Goal: Find specific page/section: Find specific page/section

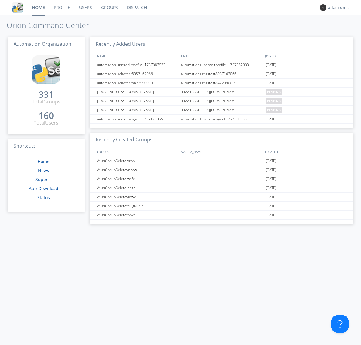
click at [136, 8] on link "Dispatch" at bounding box center [136, 7] width 29 height 15
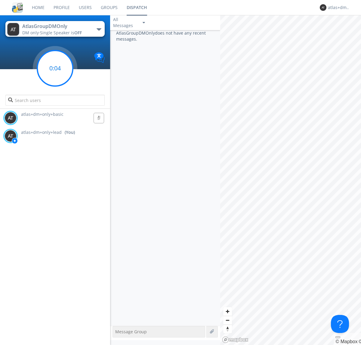
click at [55, 68] on g at bounding box center [54, 67] width 35 height 35
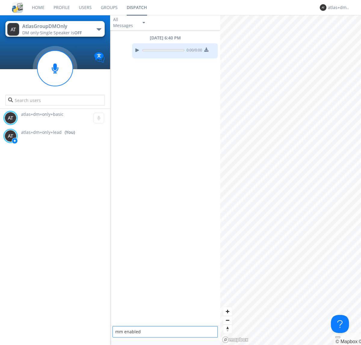
type textarea "mm enabled"
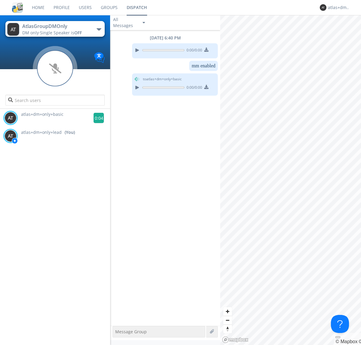
click at [96, 118] on g at bounding box center [98, 118] width 11 height 11
click at [337, 8] on div "atlas+dm+only+lead" at bounding box center [339, 8] width 23 height 6
